Goal: Task Accomplishment & Management: Use online tool/utility

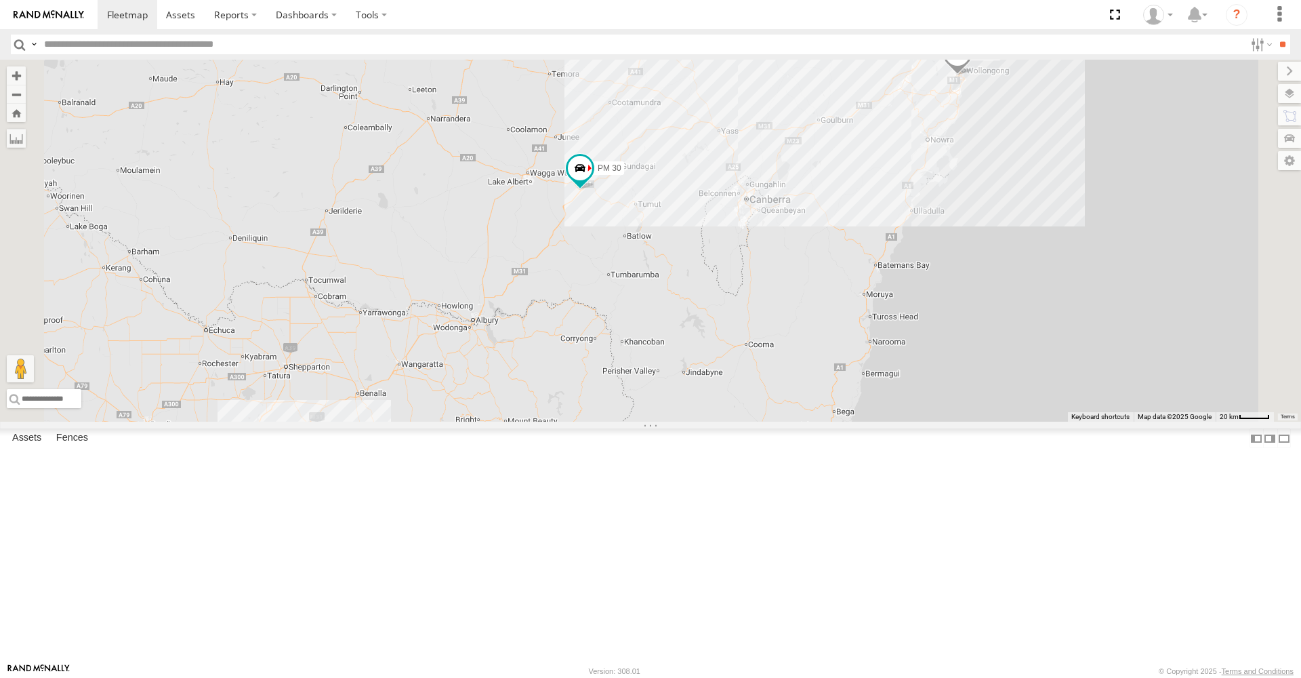
drag, startPoint x: 810, startPoint y: 327, endPoint x: 765, endPoint y: 443, distance: 124.5
click at [765, 422] on div "HR 50 PM 30" at bounding box center [650, 241] width 1301 height 362
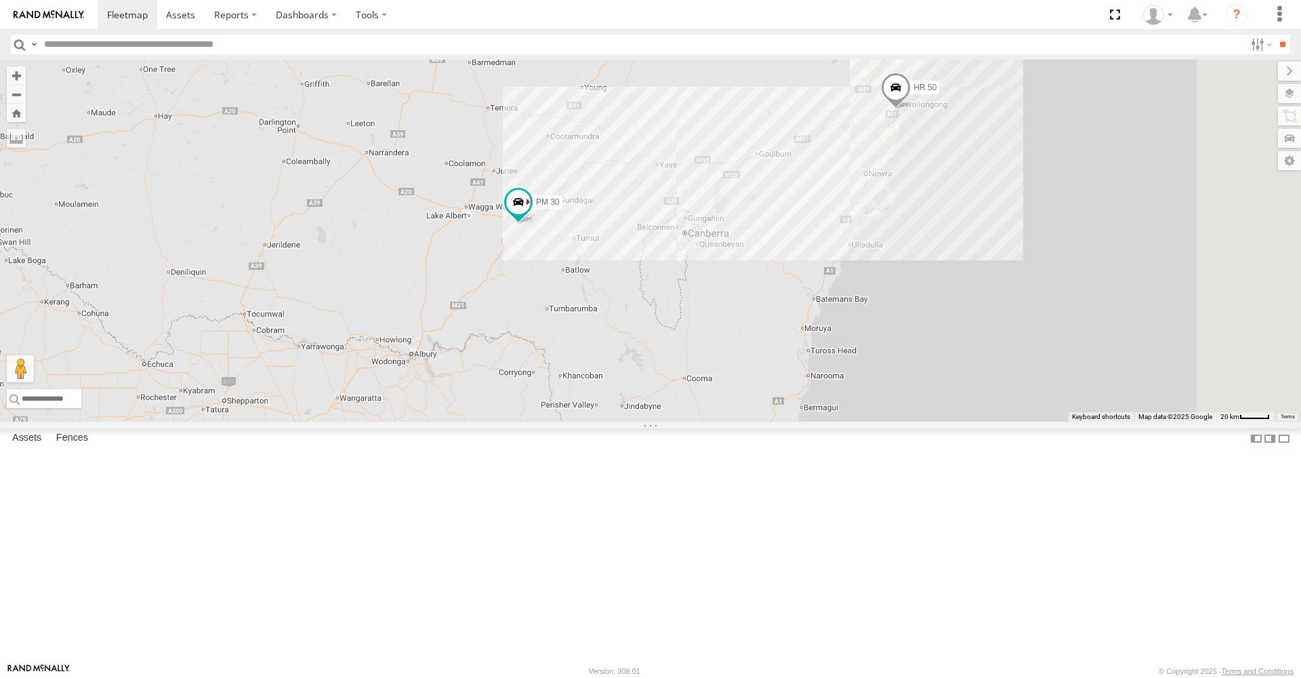
drag, startPoint x: 951, startPoint y: 202, endPoint x: 887, endPoint y: 238, distance: 73.1
click at [887, 238] on div "HR 50 PM 30 7 FMB08S" at bounding box center [650, 241] width 1301 height 362
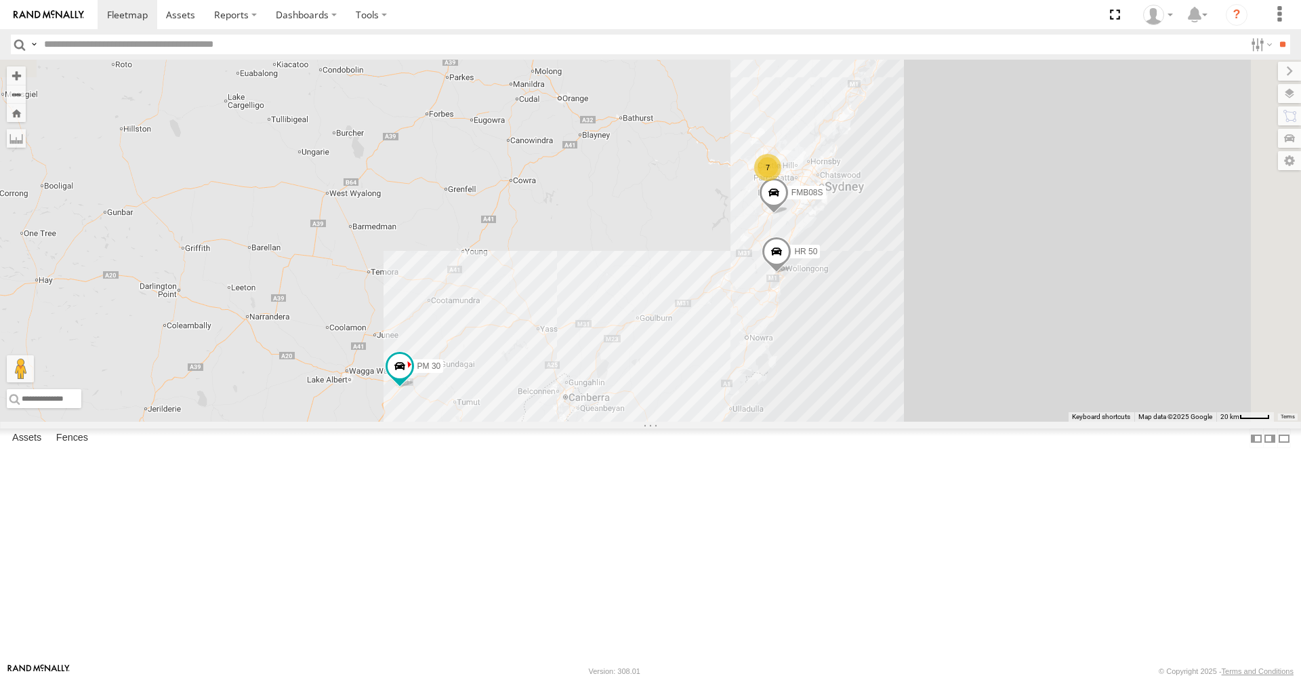
drag, startPoint x: 796, startPoint y: 234, endPoint x: 676, endPoint y: 395, distance: 201.0
click at [676, 399] on div "HR 50 PM 30 7 FMB08S" at bounding box center [650, 241] width 1301 height 362
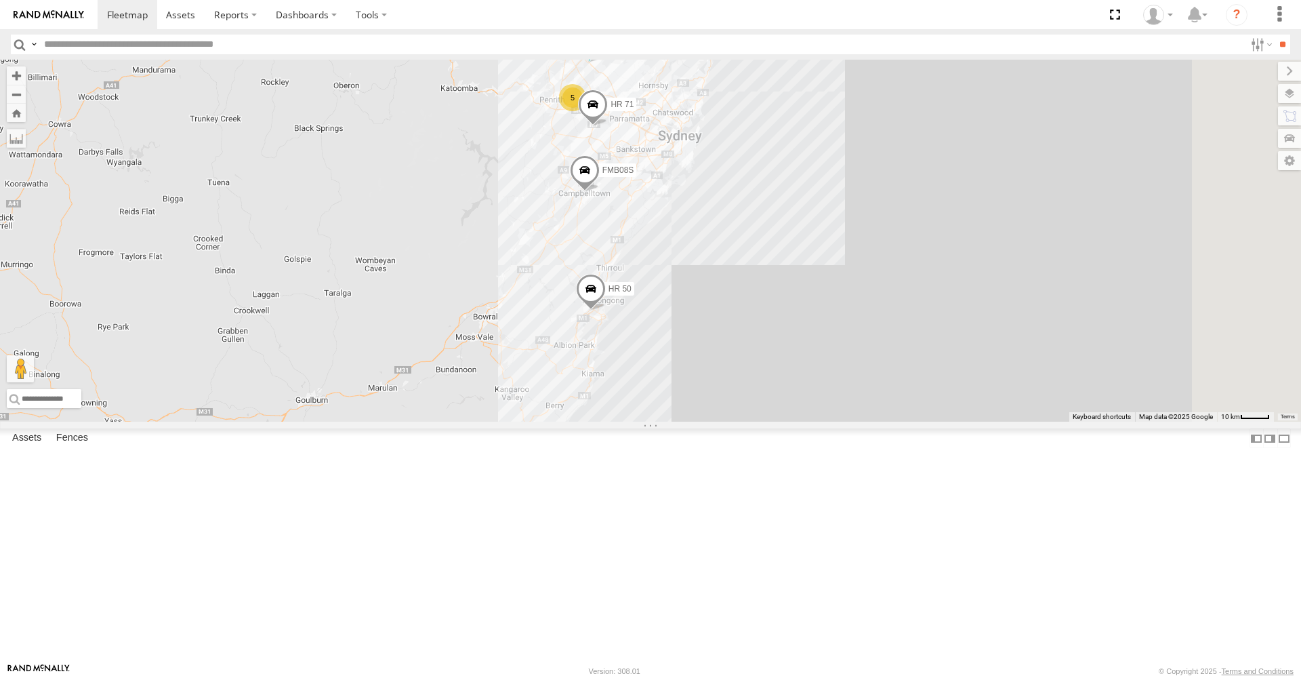
drag, startPoint x: 863, startPoint y: 321, endPoint x: 493, endPoint y: 320, distance: 370.1
click at [493, 320] on div "HR 50 PM 30 FMB08S 5 HR 70 HR 71" at bounding box center [650, 241] width 1301 height 362
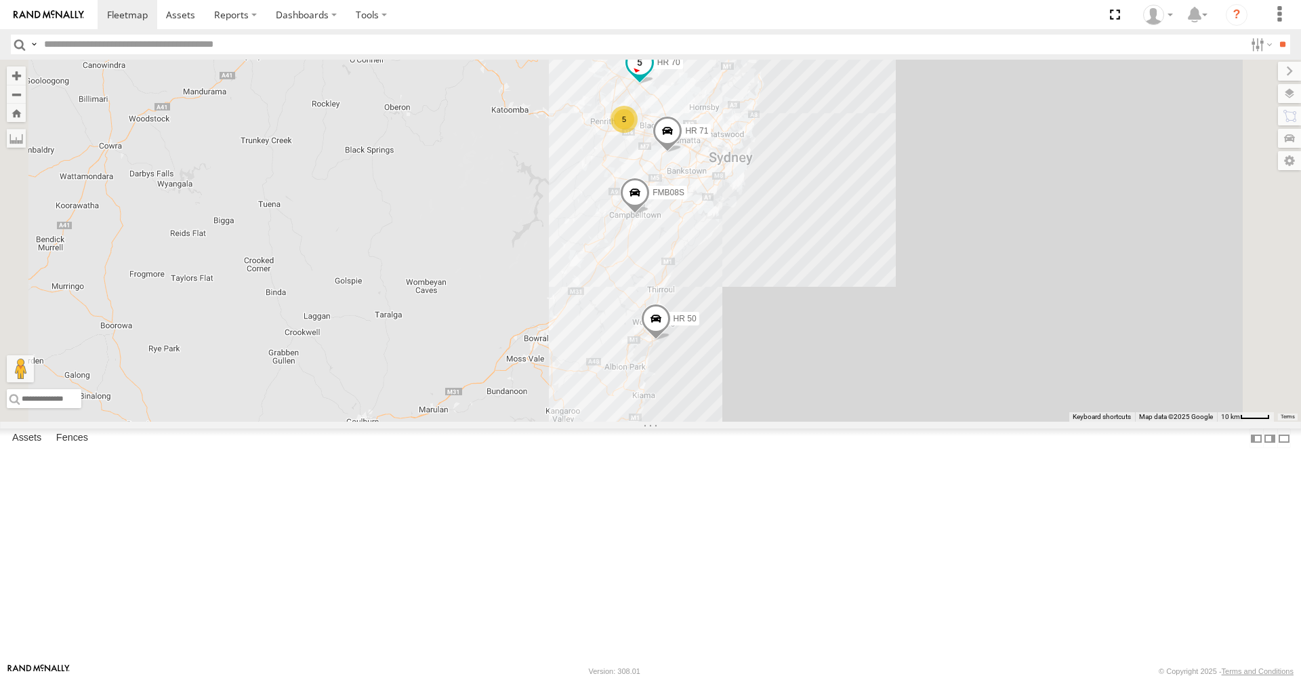
click at [652, 75] on span at bounding box center [640, 62] width 24 height 24
click at [843, 258] on div "FMB08S HR 50 HR 70 HR 71 5" at bounding box center [650, 241] width 1301 height 362
click at [683, 153] on span at bounding box center [668, 134] width 30 height 37
click at [686, 137] on label at bounding box center [673, 131] width 26 height 9
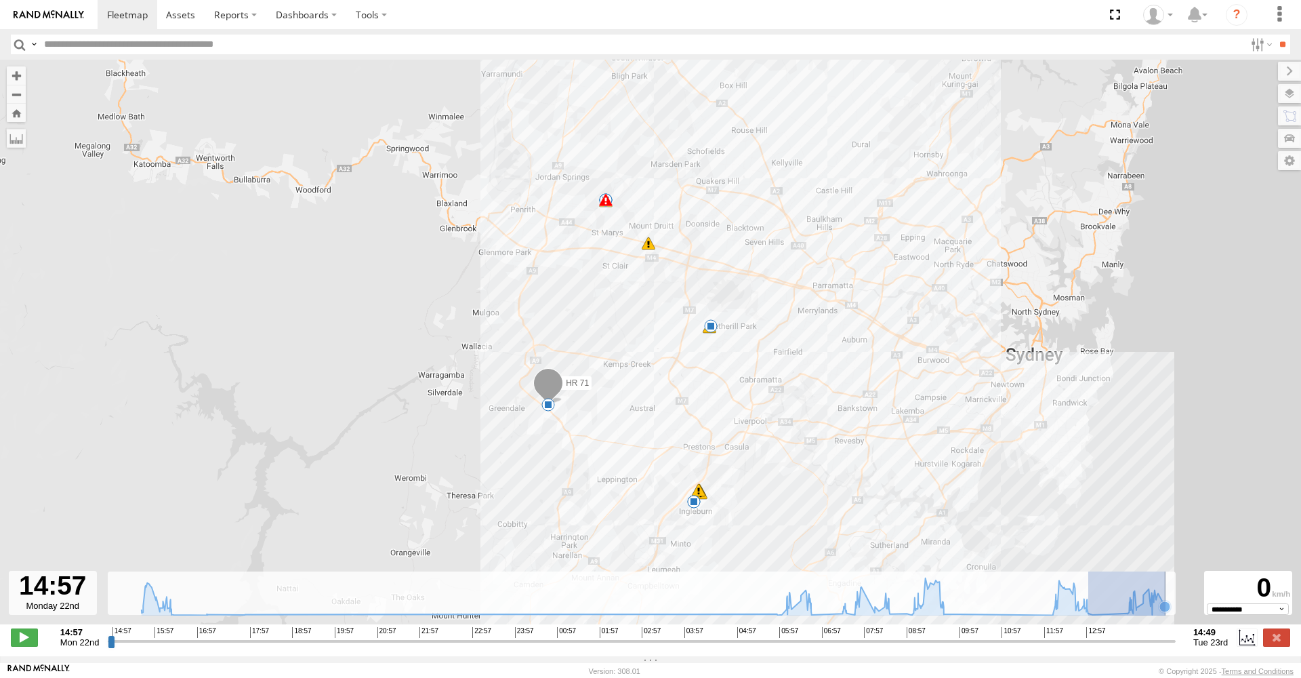
drag, startPoint x: 1090, startPoint y: 622, endPoint x: 1167, endPoint y: 615, distance: 77.6
click at [1167, 612] on icon at bounding box center [1165, 606] width 11 height 11
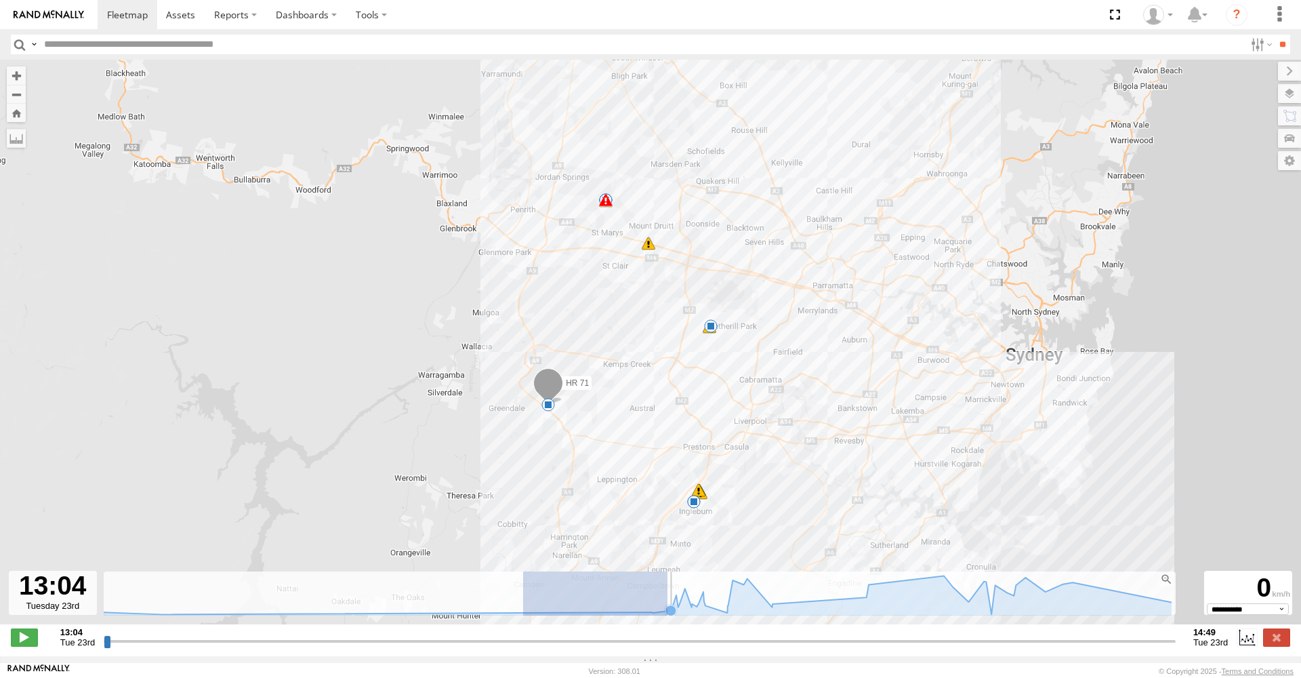
drag, startPoint x: 523, startPoint y: 610, endPoint x: 667, endPoint y: 603, distance: 143.9
click at [667, 603] on rect at bounding box center [638, 593] width 1068 height 44
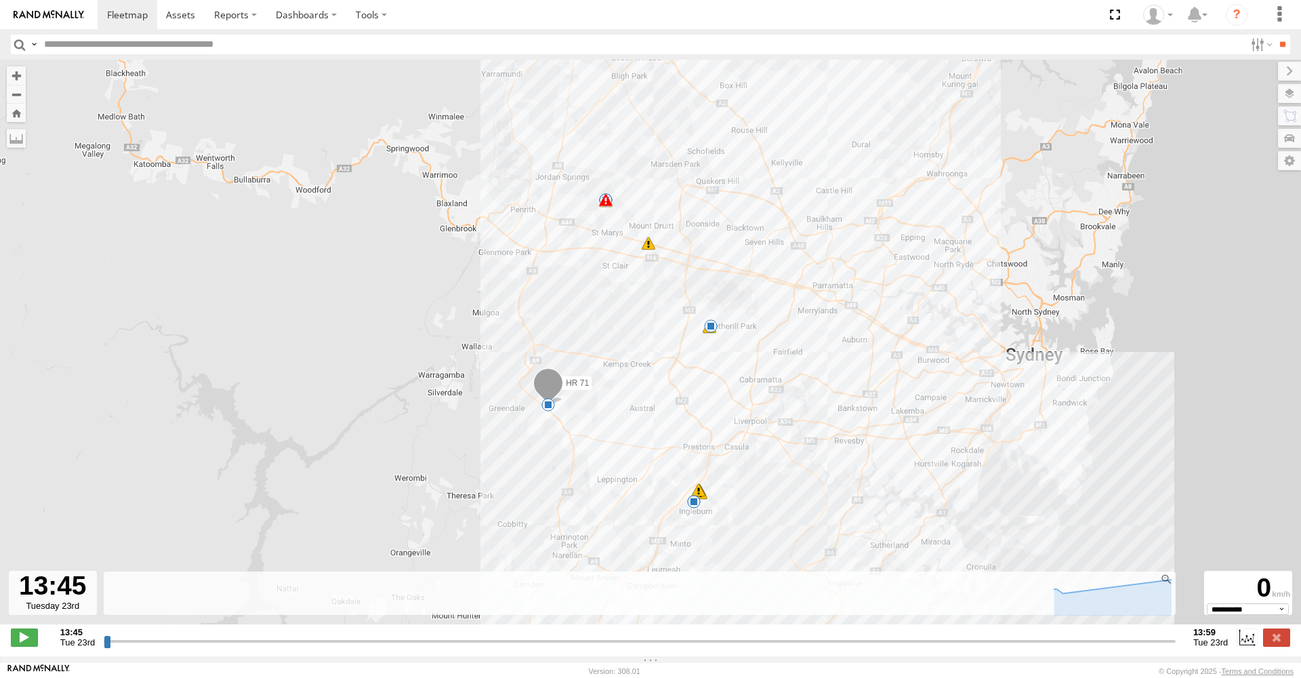
click at [880, 94] on div "HR 71 15:13 Mon 17:44 Mon 05:44 Tue 09:44 Tue 09:44 Tue 10:38 Tue 11:37 Tue 12:…" at bounding box center [650, 349] width 1301 height 579
click at [1204, 637] on strong "13:59" at bounding box center [1211, 632] width 35 height 10
type input "**********"
drag, startPoint x: 109, startPoint y: 653, endPoint x: 14, endPoint y: 628, distance: 98.0
click at [14, 628] on div "← Move left → Move right ↑ Move up ↓ Move down + Zoom in - Zoom out Home Jump l…" at bounding box center [650, 358] width 1301 height 596
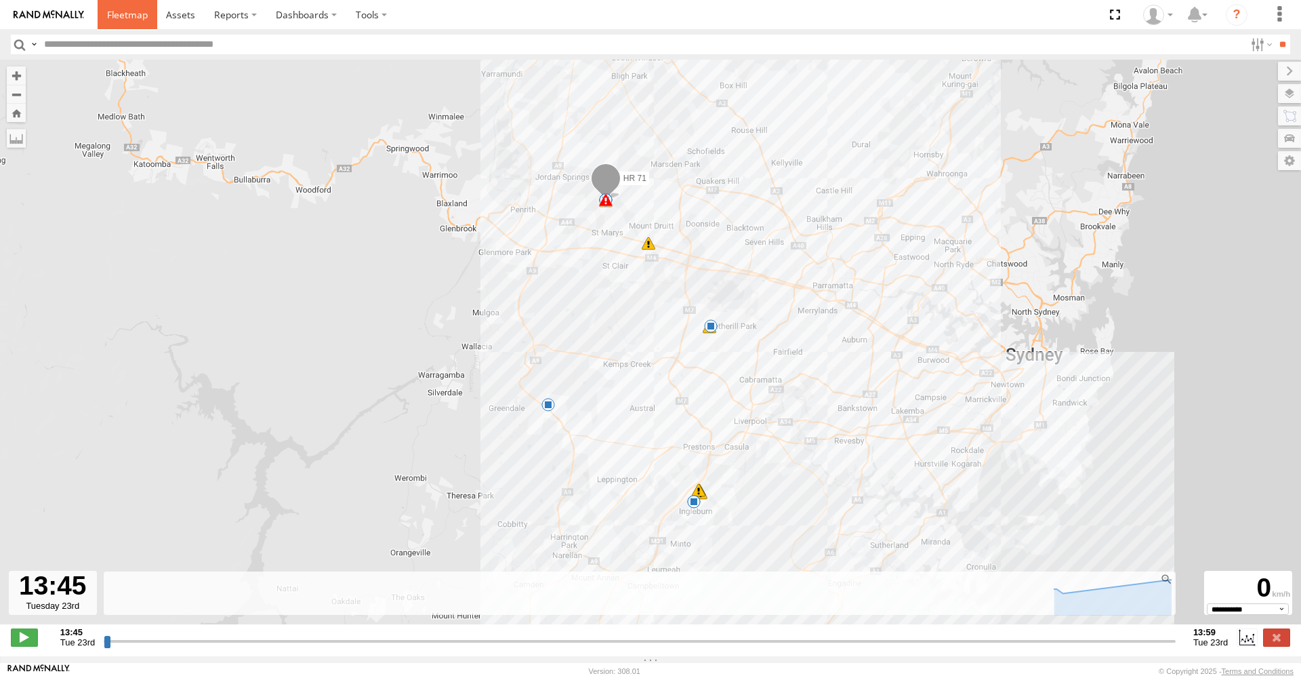
click at [117, 18] on span at bounding box center [127, 14] width 41 height 13
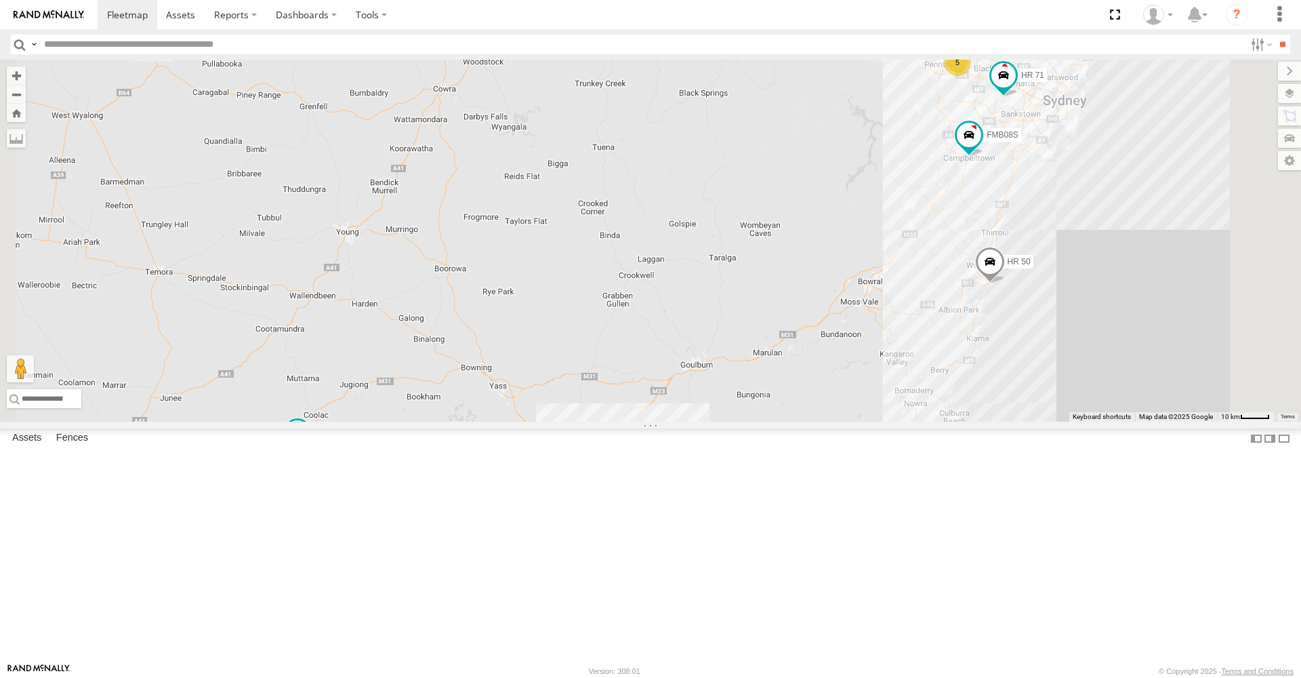
click at [989, 27] on span at bounding box center [974, 9] width 30 height 37
click at [992, 12] on label at bounding box center [979, 6] width 26 height 9
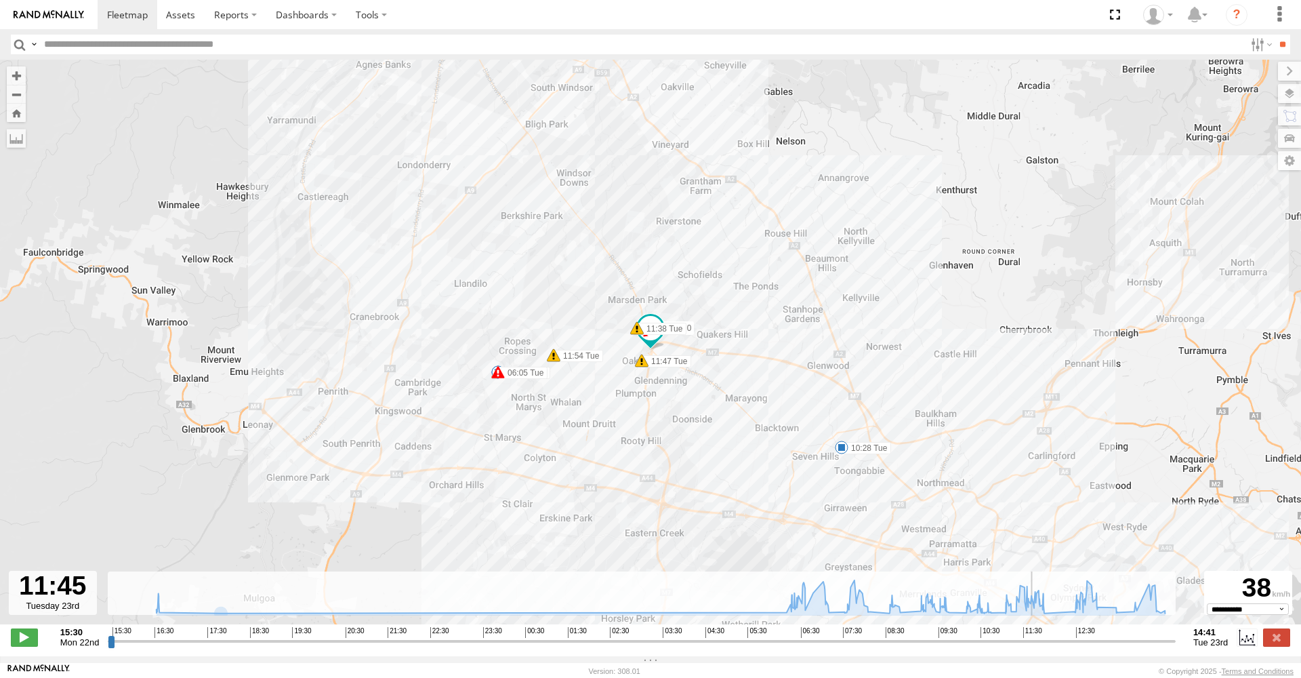
drag, startPoint x: 117, startPoint y: 649, endPoint x: 1038, endPoint y: 612, distance: 921.9
type input "**********"
click at [1038, 627] on div "Created with Highcharts 6.0.7 [DOMAIN_NAME] 15:30 16:30 17:30 18:30 19:30 20:30…" at bounding box center [642, 637] width 1068 height 20
click at [181, 14] on span at bounding box center [180, 14] width 29 height 13
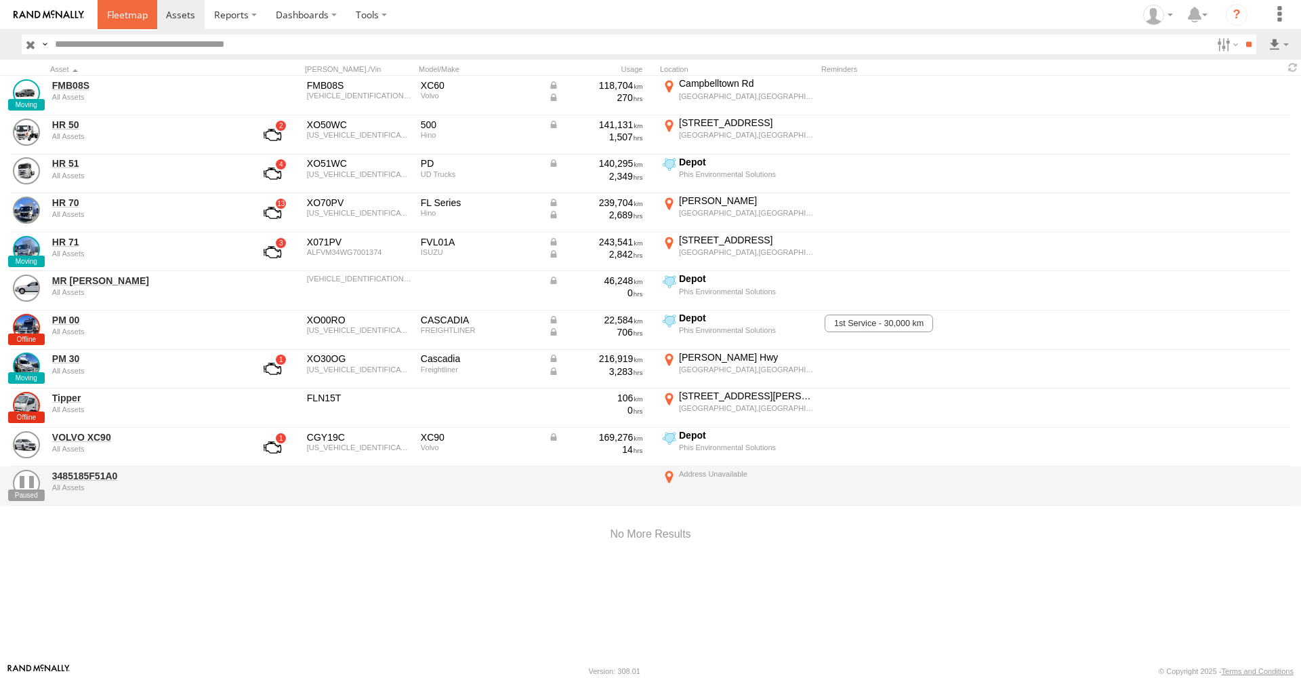
click at [129, 18] on span at bounding box center [127, 14] width 41 height 13
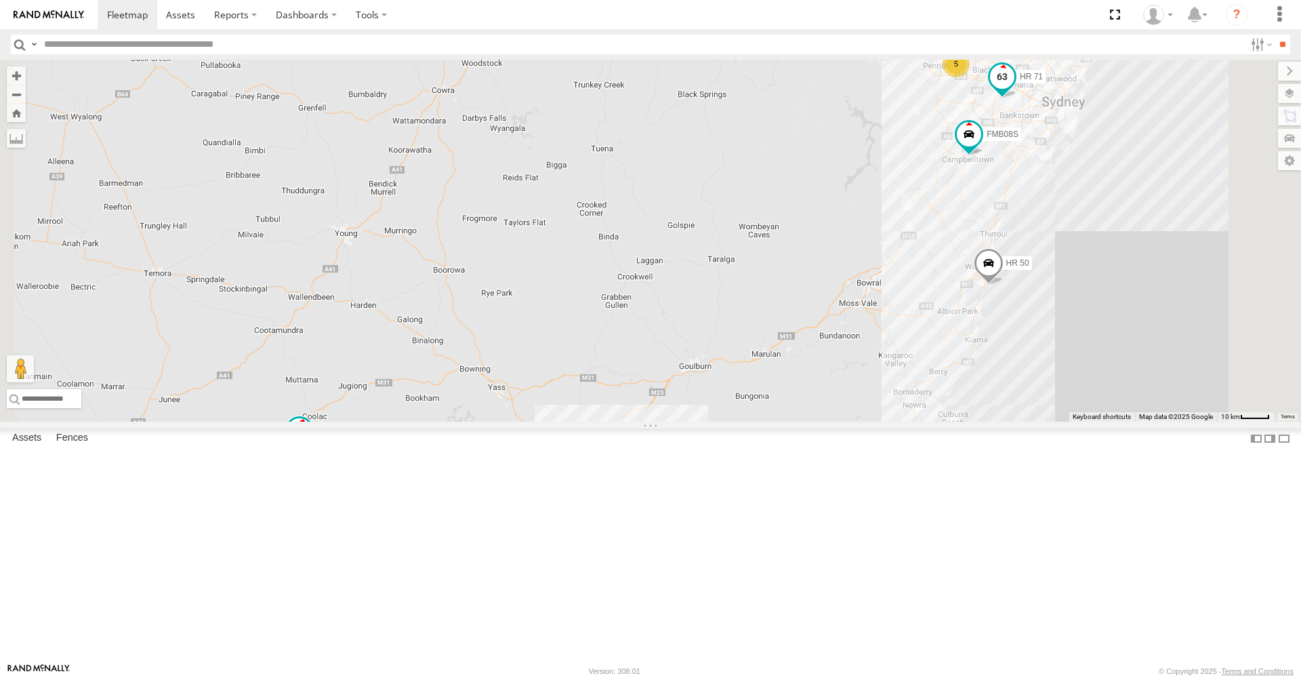
click at [1015, 89] on span at bounding box center [1002, 76] width 24 height 24
click at [1021, 83] on label at bounding box center [1007, 77] width 26 height 9
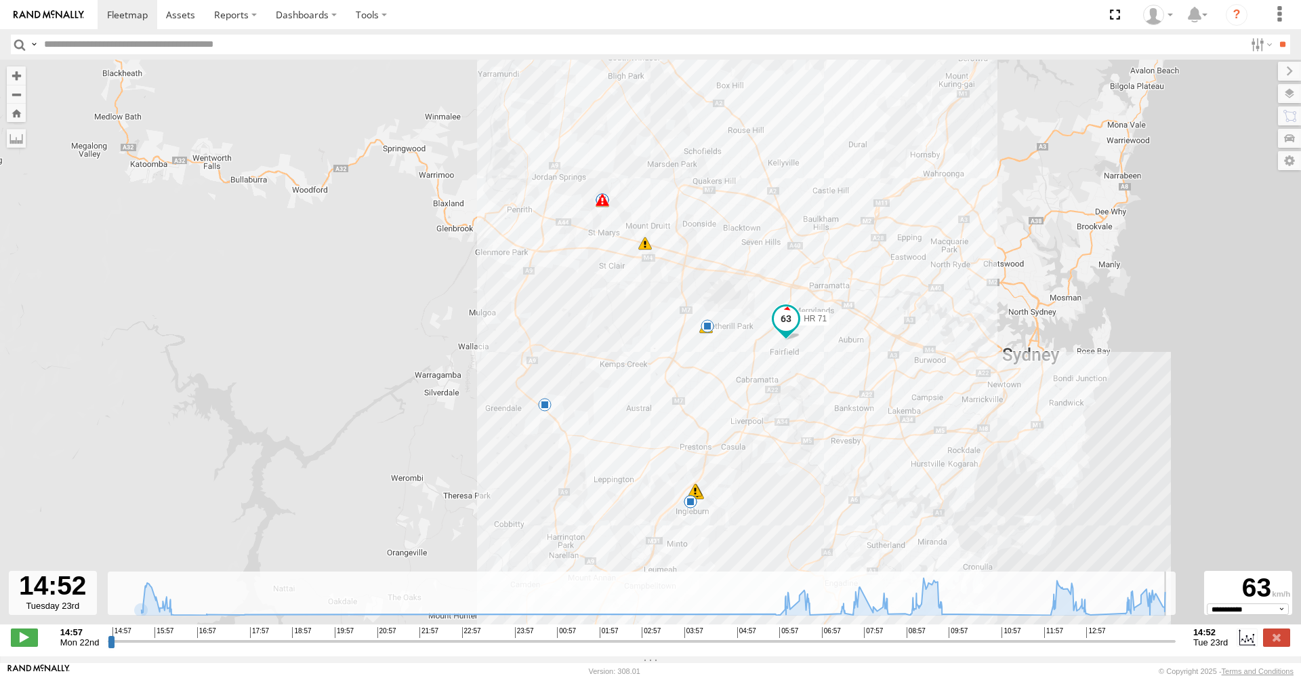
drag, startPoint x: 116, startPoint y: 648, endPoint x: 1219, endPoint y: 655, distance: 1102.9
type input "**********"
click at [1219, 653] on div "**********" at bounding box center [650, 638] width 1301 height 28
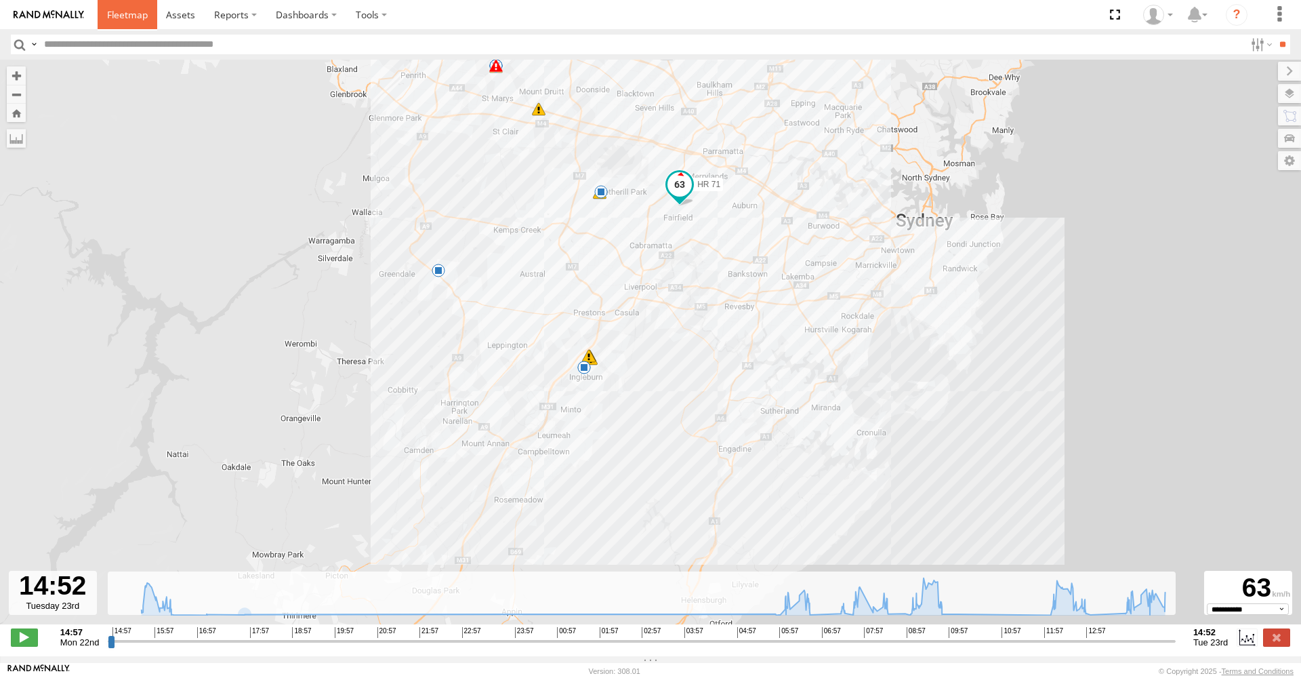
click at [107, 17] on span at bounding box center [127, 14] width 41 height 13
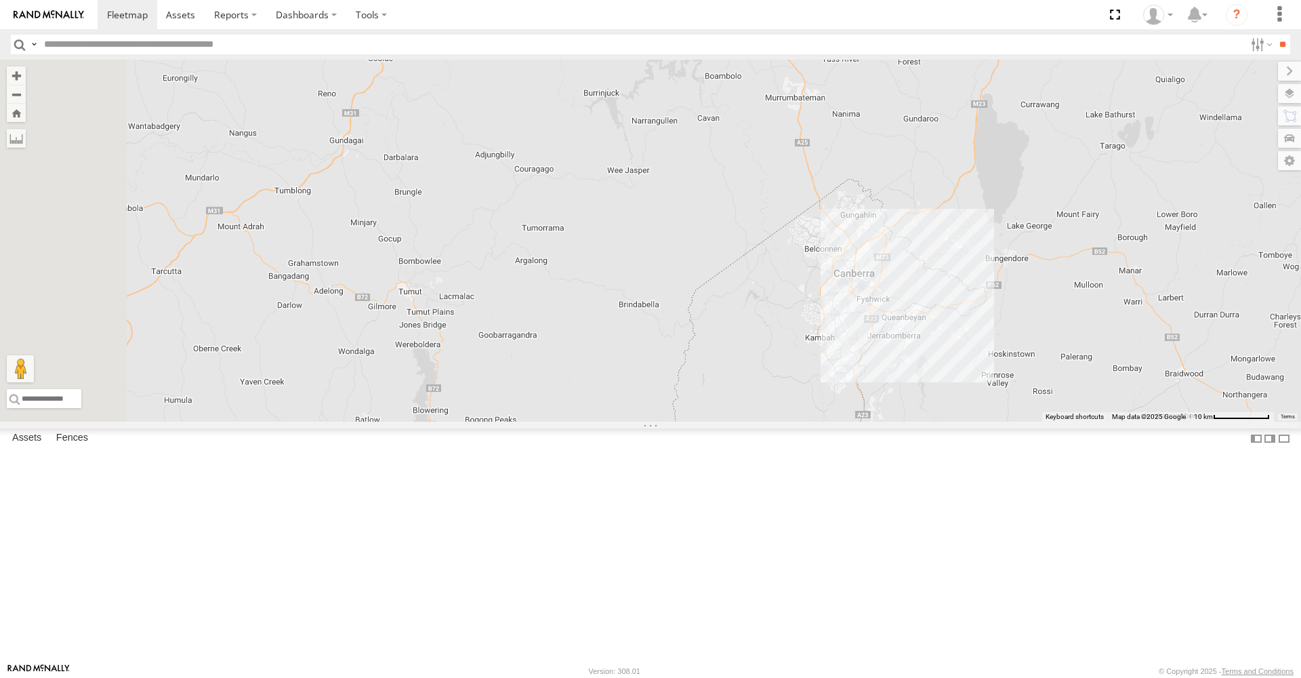
drag, startPoint x: 586, startPoint y: 472, endPoint x: 984, endPoint y: 10, distance: 610.4
click at [984, 10] on body at bounding box center [650, 339] width 1301 height 678
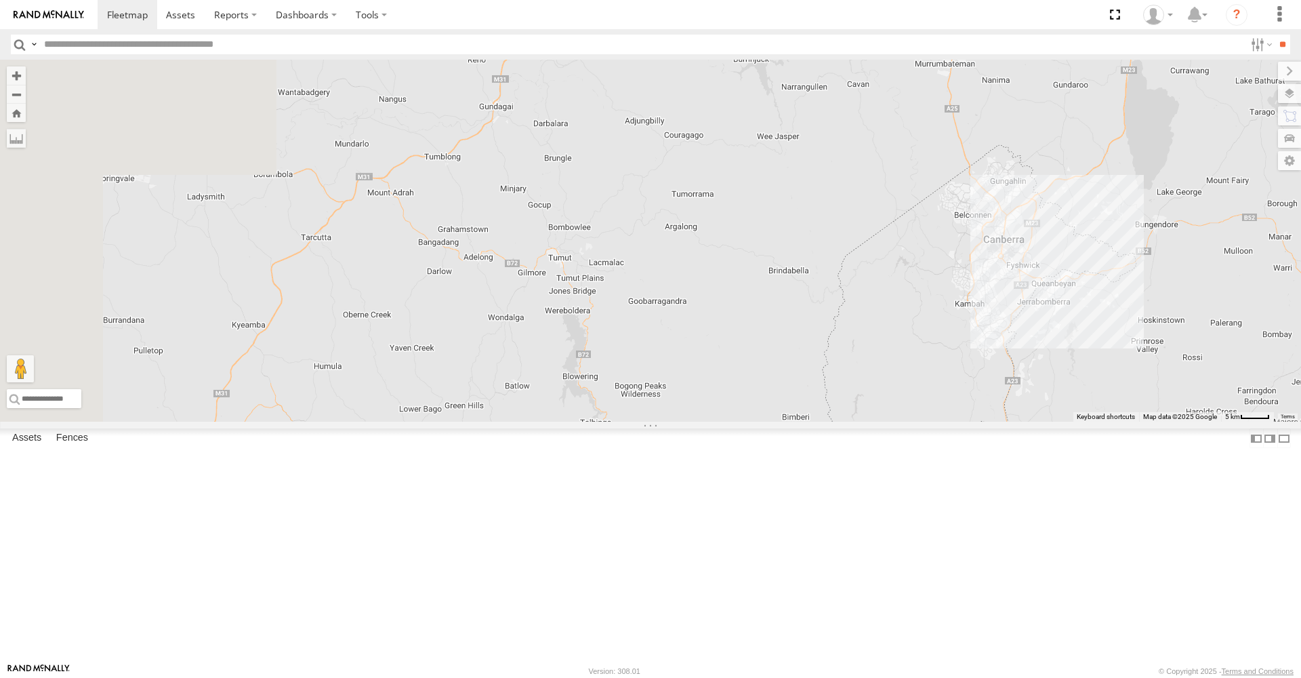
drag, startPoint x: 532, startPoint y: 455, endPoint x: 684, endPoint y: 423, distance: 155.1
click at [684, 422] on div "FMB08S HR 50 PM 30 HR 70 HR 71" at bounding box center [650, 241] width 1301 height 362
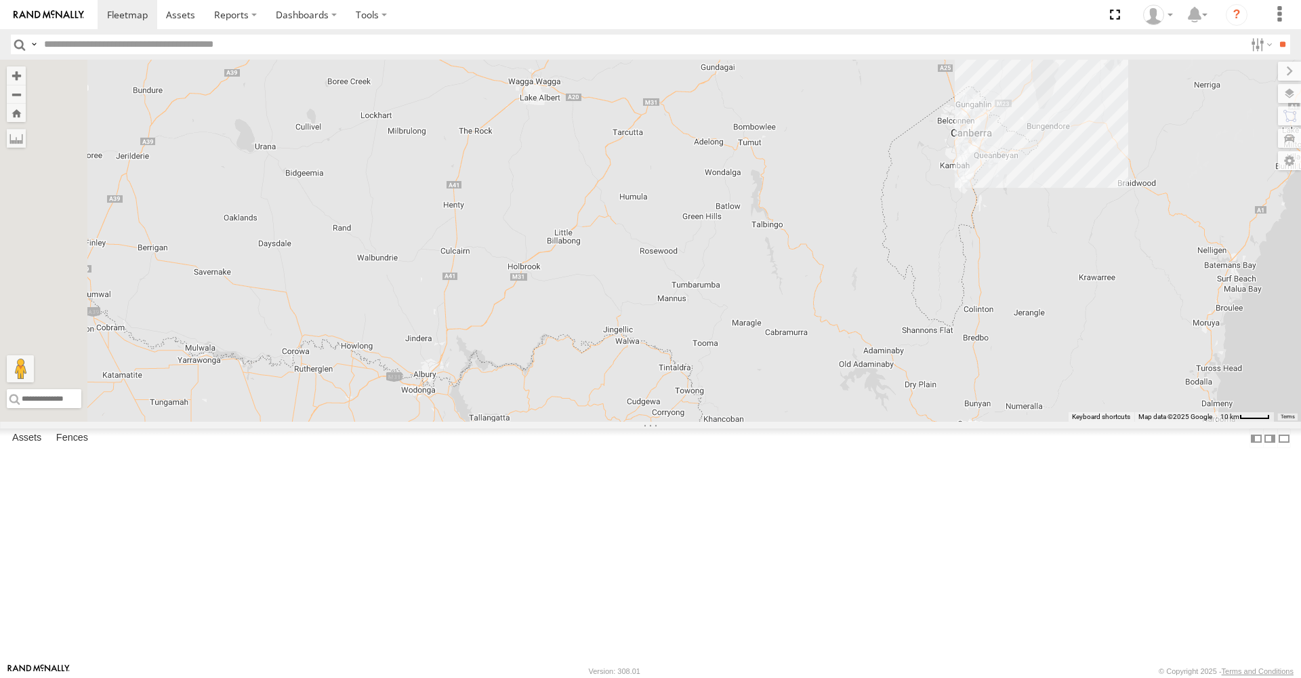
drag, startPoint x: 572, startPoint y: 482, endPoint x: 785, endPoint y: 342, distance: 254.6
click at [785, 342] on div "FMB08S HR 50 PM 30 HR 70 HR 71" at bounding box center [650, 241] width 1301 height 362
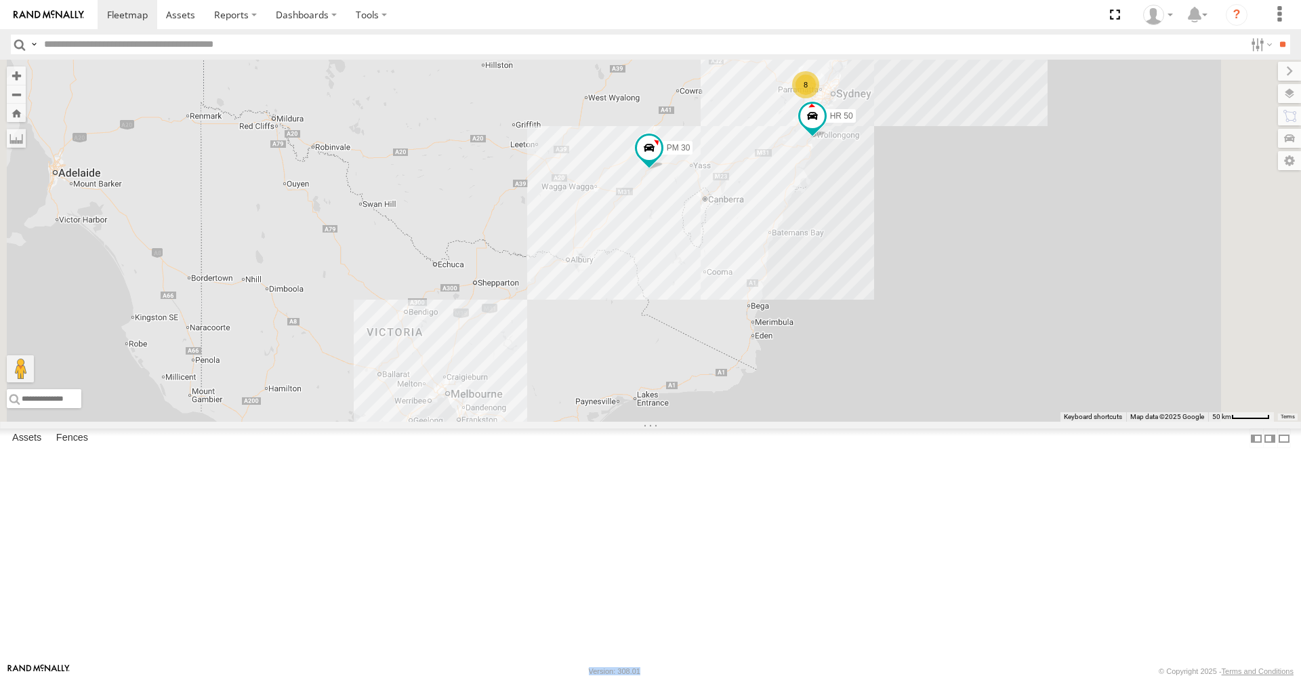
click at [394, 677] on footer "Rand McNally Version: 308.01 © Copyright 2025 - Terms and Conditions" at bounding box center [650, 670] width 1301 height 15
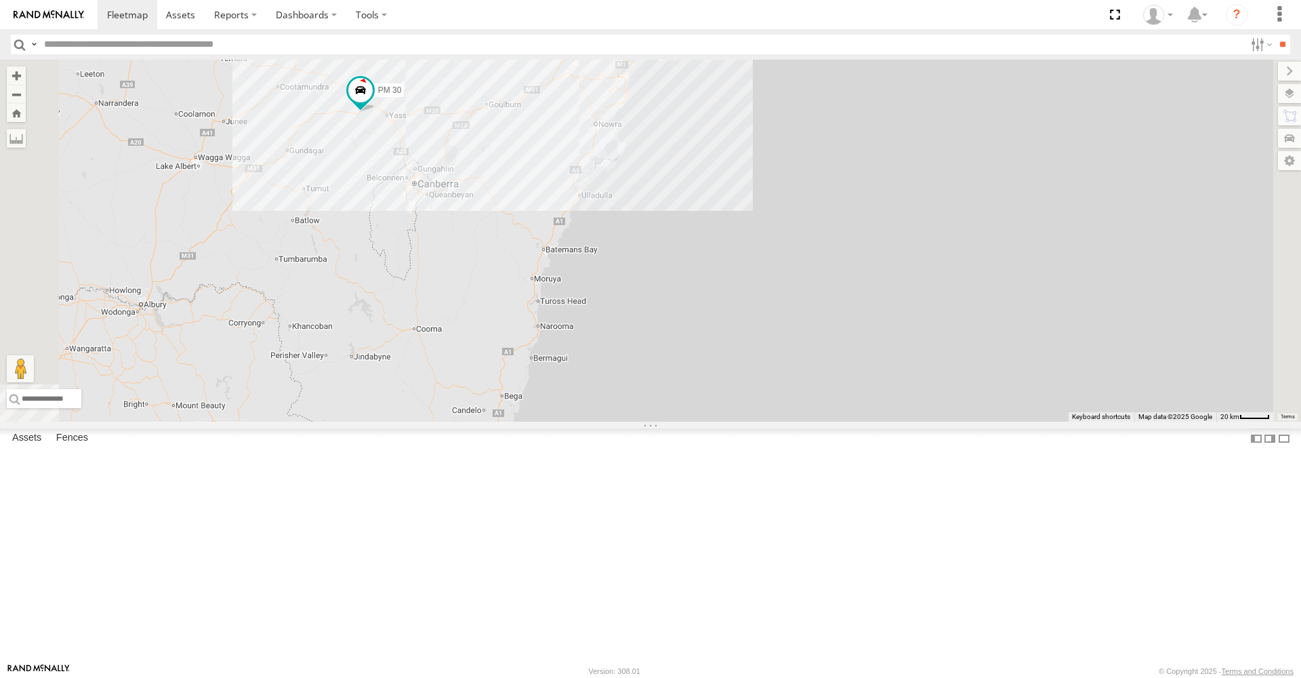
drag, startPoint x: 481, startPoint y: 258, endPoint x: 557, endPoint y: 264, distance: 76.8
click at [557, 264] on div "HR 50 PM 30 6 2" at bounding box center [650, 241] width 1301 height 362
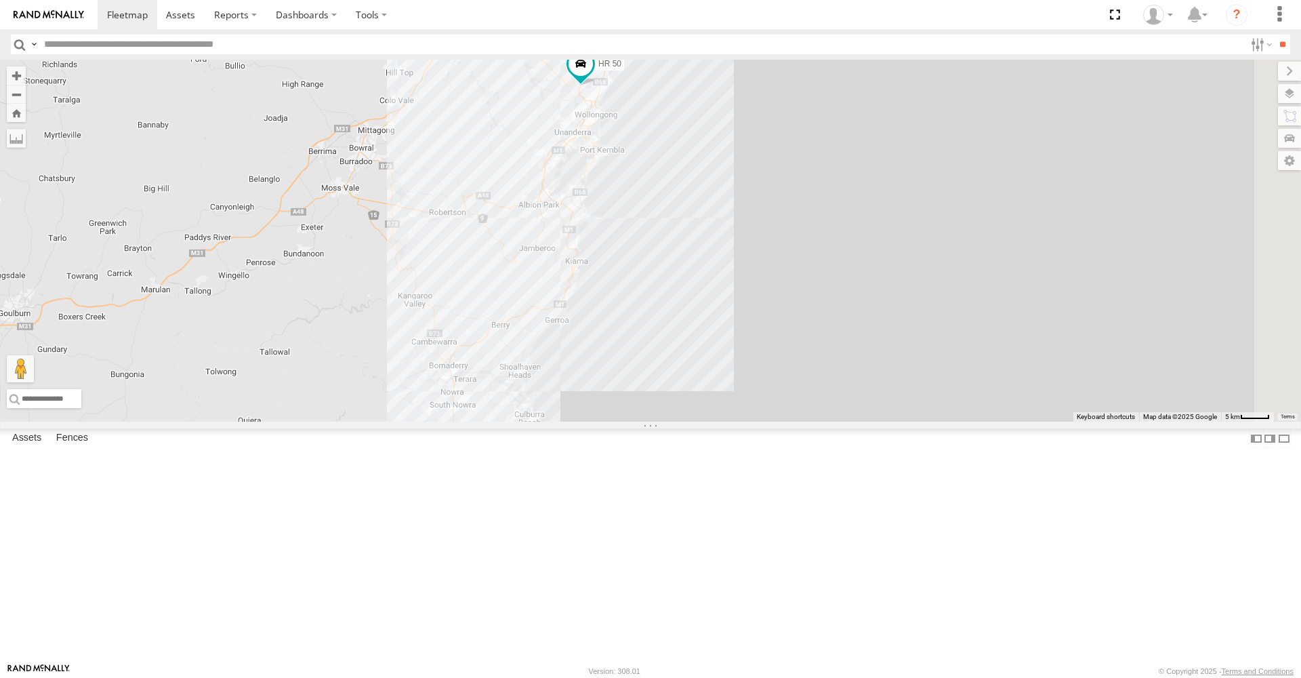
drag, startPoint x: 811, startPoint y: 200, endPoint x: 621, endPoint y: 394, distance: 271.3
click at [621, 394] on div "HR 50 PM 30" at bounding box center [650, 241] width 1301 height 362
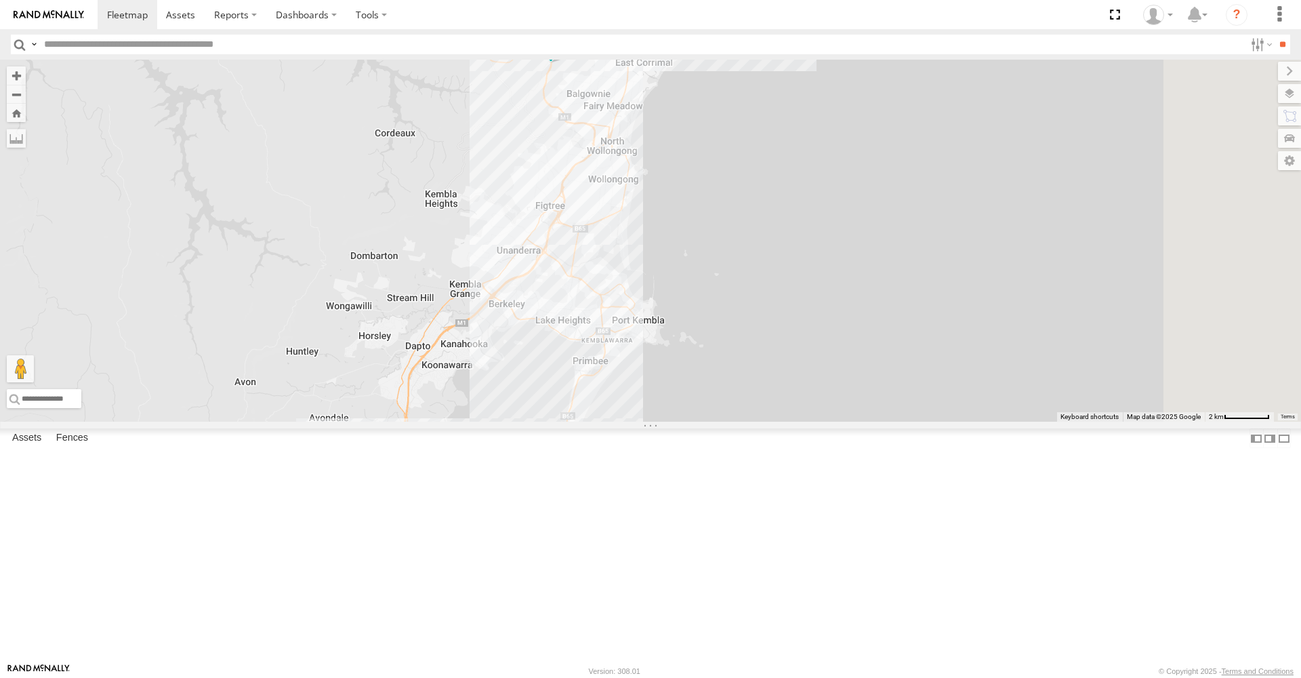
drag, startPoint x: 731, startPoint y: 202, endPoint x: 466, endPoint y: 501, distance: 399.5
click at [471, 422] on div "HR 50 PM 30" at bounding box center [650, 241] width 1301 height 362
